Goal: Task Accomplishment & Management: Use online tool/utility

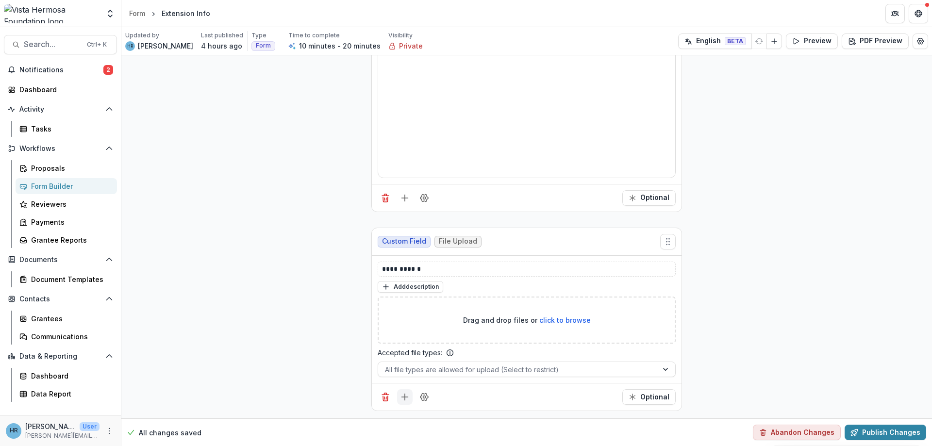
scroll to position [125, 0]
click at [402, 396] on line "Add field" at bounding box center [405, 396] width 6 height 0
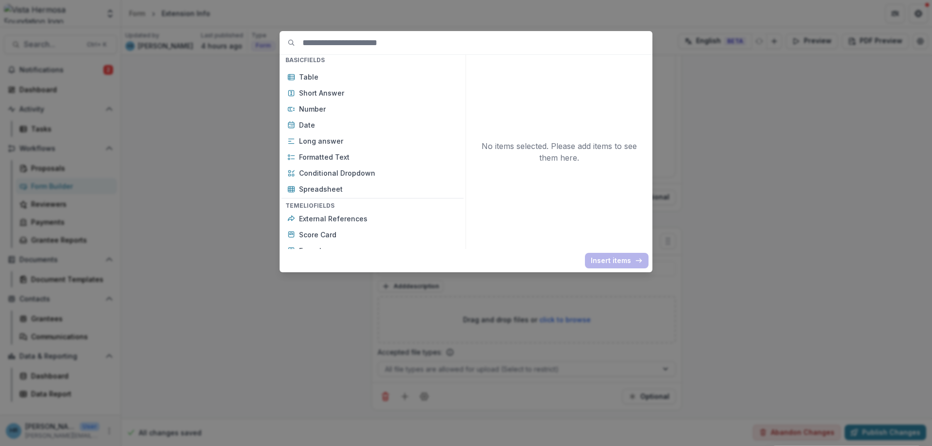
scroll to position [175, 0]
click at [325, 123] on p "Date" at bounding box center [378, 124] width 159 height 10
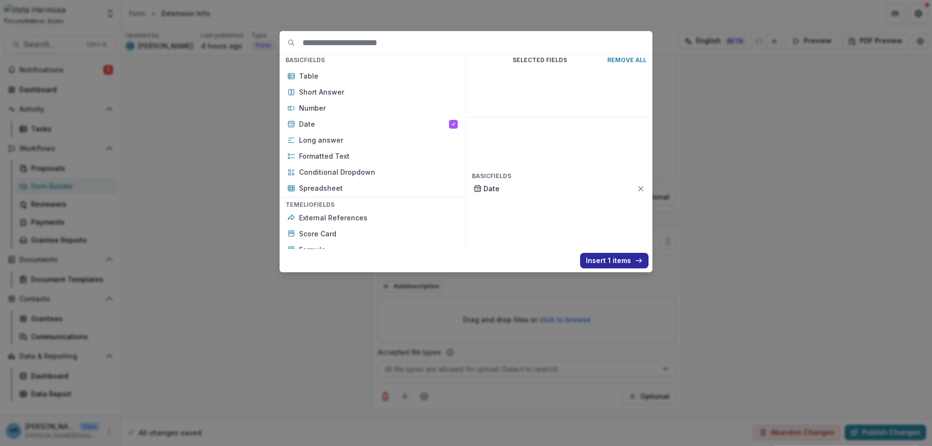
click at [594, 256] on button "Insert 1 items" at bounding box center [614, 261] width 68 height 16
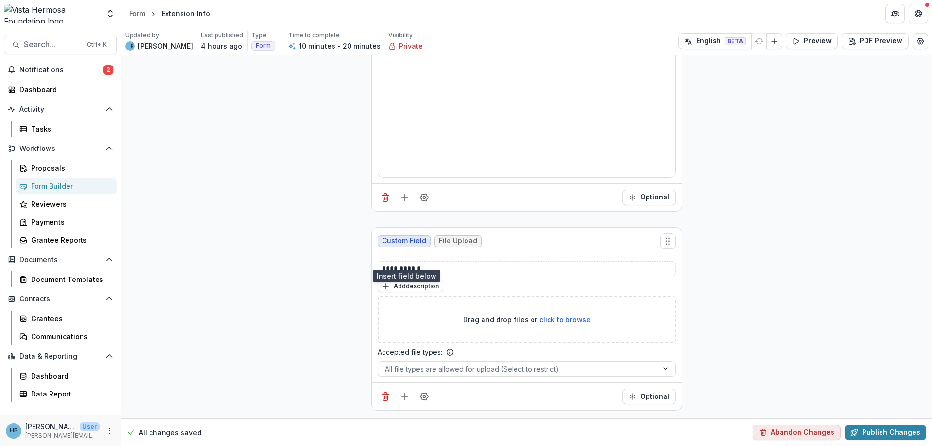
scroll to position [263, 0]
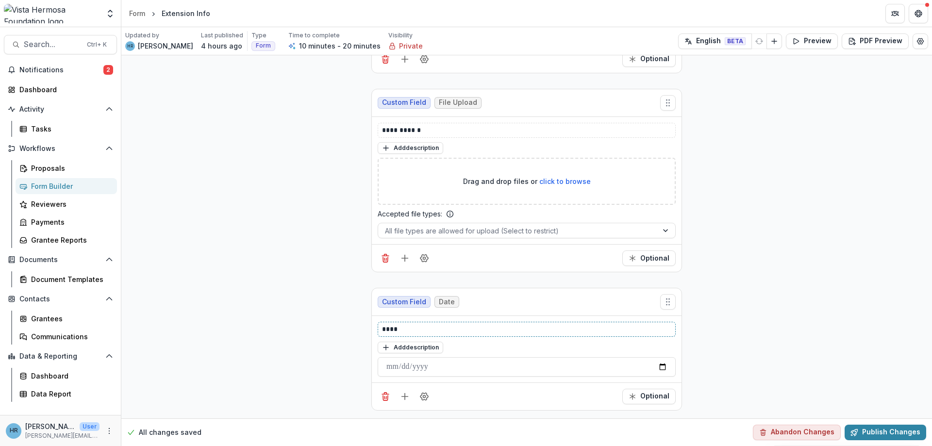
click at [382, 331] on p "****" at bounding box center [526, 329] width 289 height 10
click at [852, 323] on div "**********" at bounding box center [526, 105] width 810 height 626
click at [862, 432] on button "Publish Changes" at bounding box center [885, 433] width 82 height 16
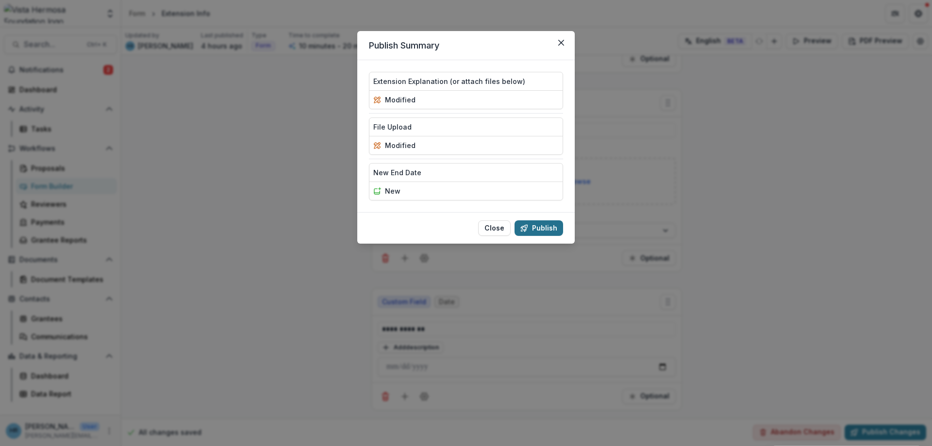
click at [543, 227] on button "Publish" at bounding box center [538, 228] width 49 height 16
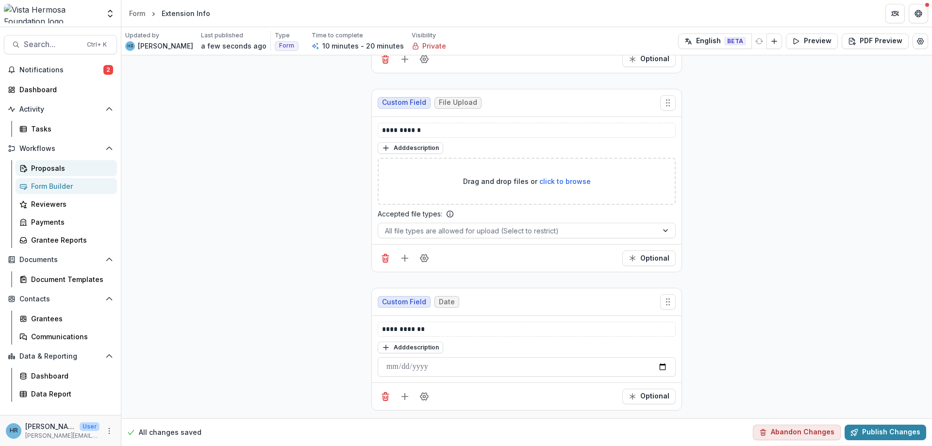
click at [49, 170] on div "Proposals" at bounding box center [70, 168] width 78 height 10
